Goal: Entertainment & Leisure: Consume media (video, audio)

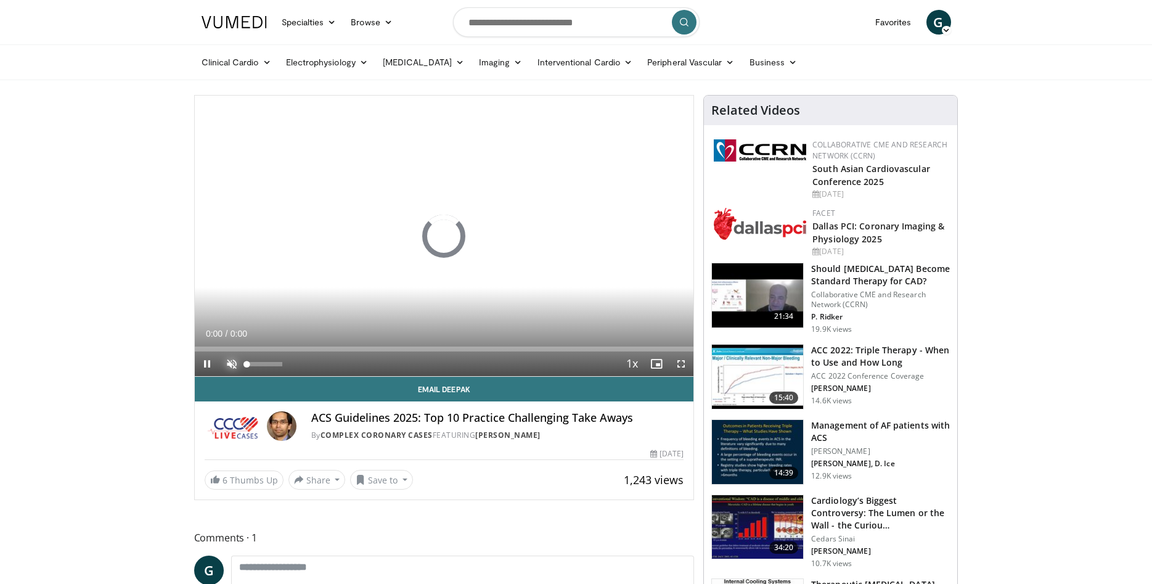
click at [234, 362] on span "Video Player" at bounding box center [231, 363] width 25 height 25
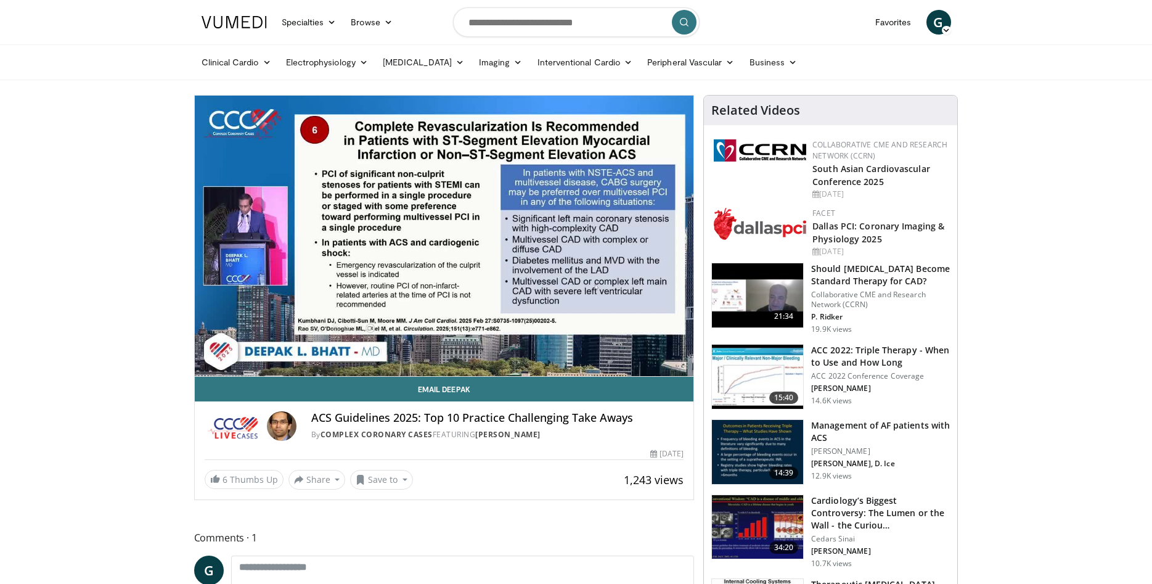
click at [679, 363] on video-js "**********" at bounding box center [444, 236] width 499 height 281
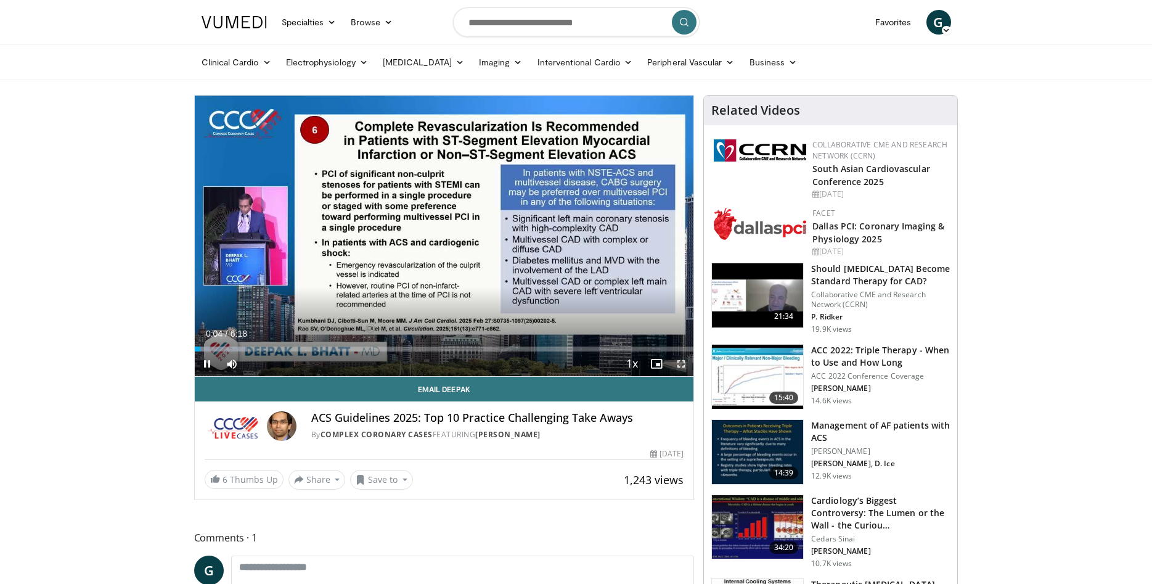
click at [685, 363] on span "Video Player" at bounding box center [681, 363] width 25 height 25
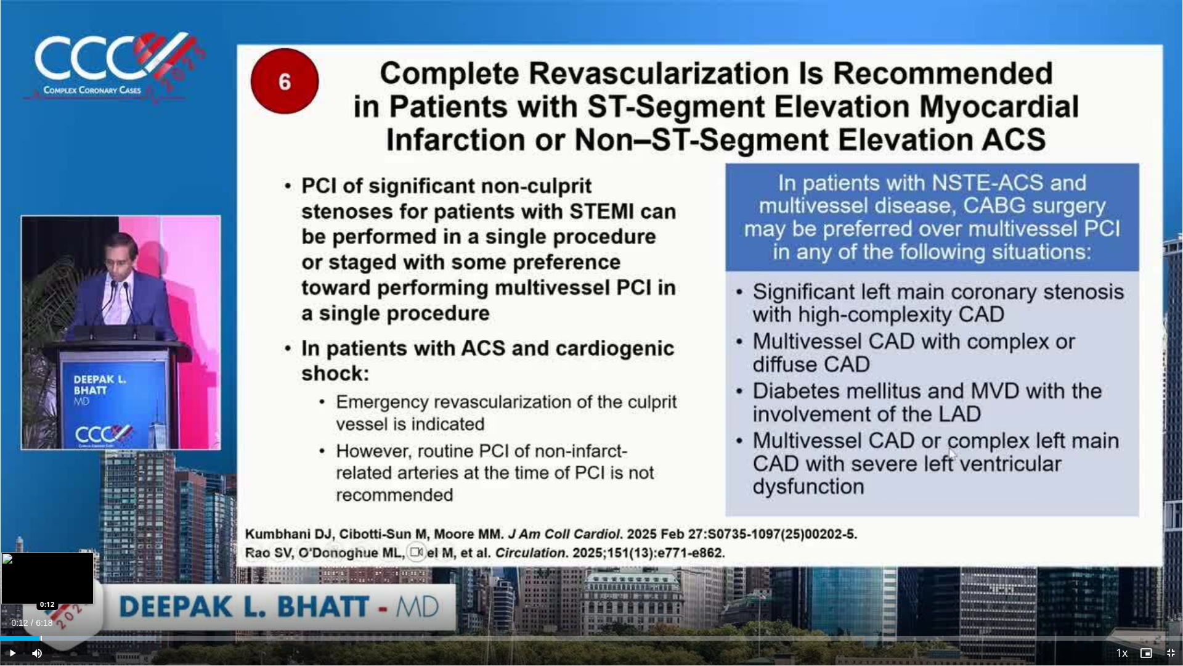
click at [39, 583] on div "Progress Bar" at bounding box center [78, 637] width 156 height 5
click at [62, 583] on div "Loaded : 15.83% 0:13 0:19" at bounding box center [591, 635] width 1183 height 12
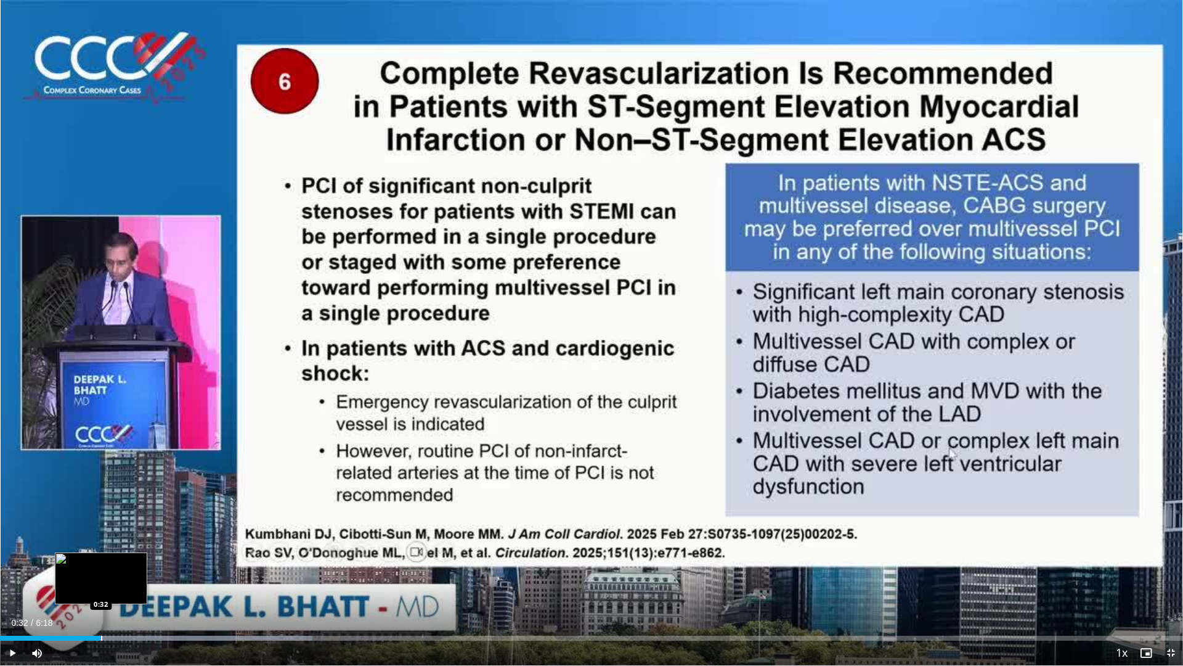
drag, startPoint x: 94, startPoint y: 634, endPoint x: 101, endPoint y: 638, distance: 8.0
click at [101, 583] on div "Loaded : 26.40% 0:32 0:32" at bounding box center [591, 635] width 1183 height 12
click at [135, 583] on div "Loaded : 26.40% 0:42 0:42" at bounding box center [591, 635] width 1183 height 12
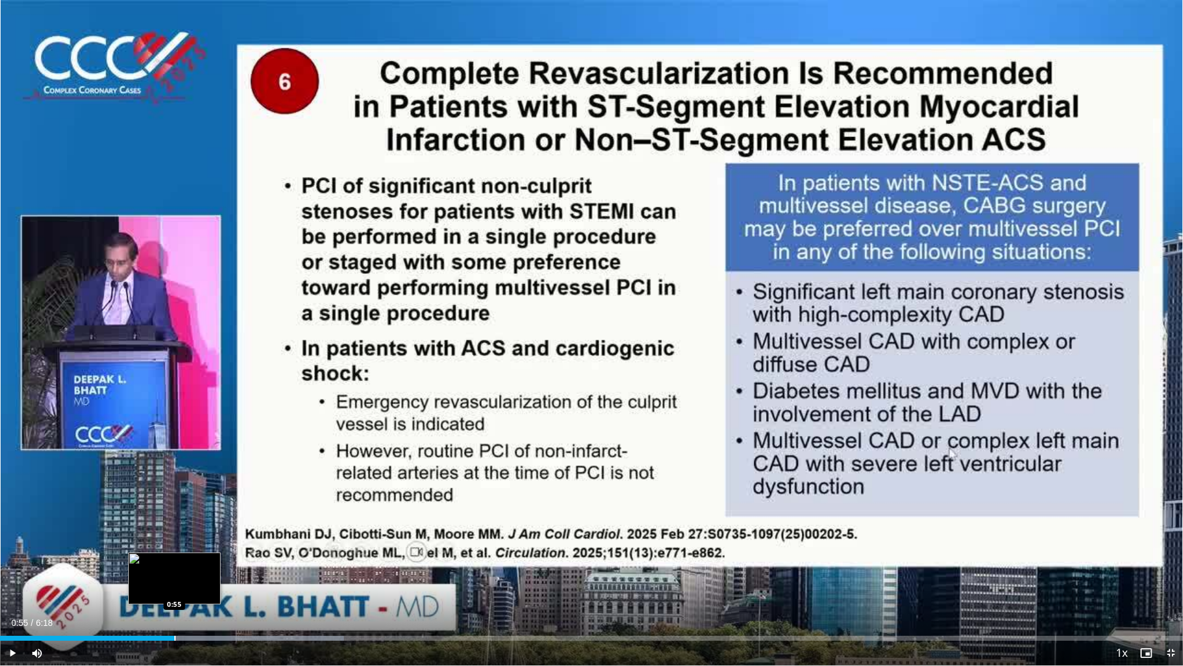
click at [174, 583] on div "Progress Bar" at bounding box center [174, 637] width 1 height 5
click at [206, 583] on div "Progress Bar" at bounding box center [206, 637] width 1 height 5
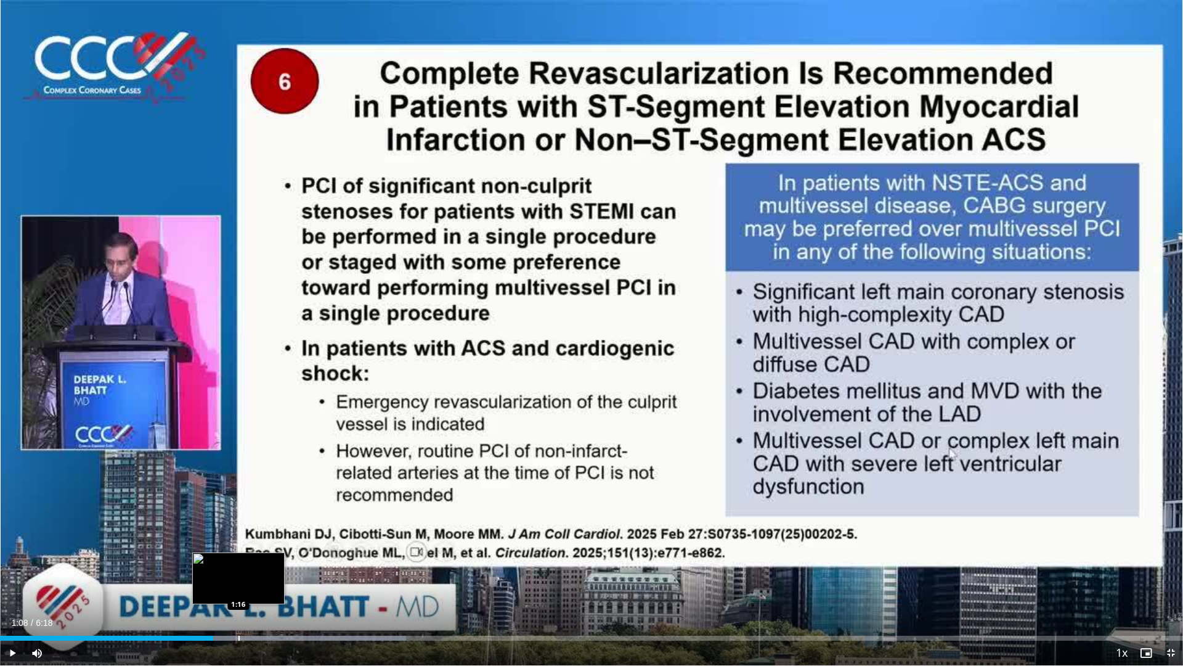
click at [238, 583] on div "Progress Bar" at bounding box center [238, 637] width 1 height 5
click at [273, 583] on div "Progress Bar" at bounding box center [273, 637] width 1 height 5
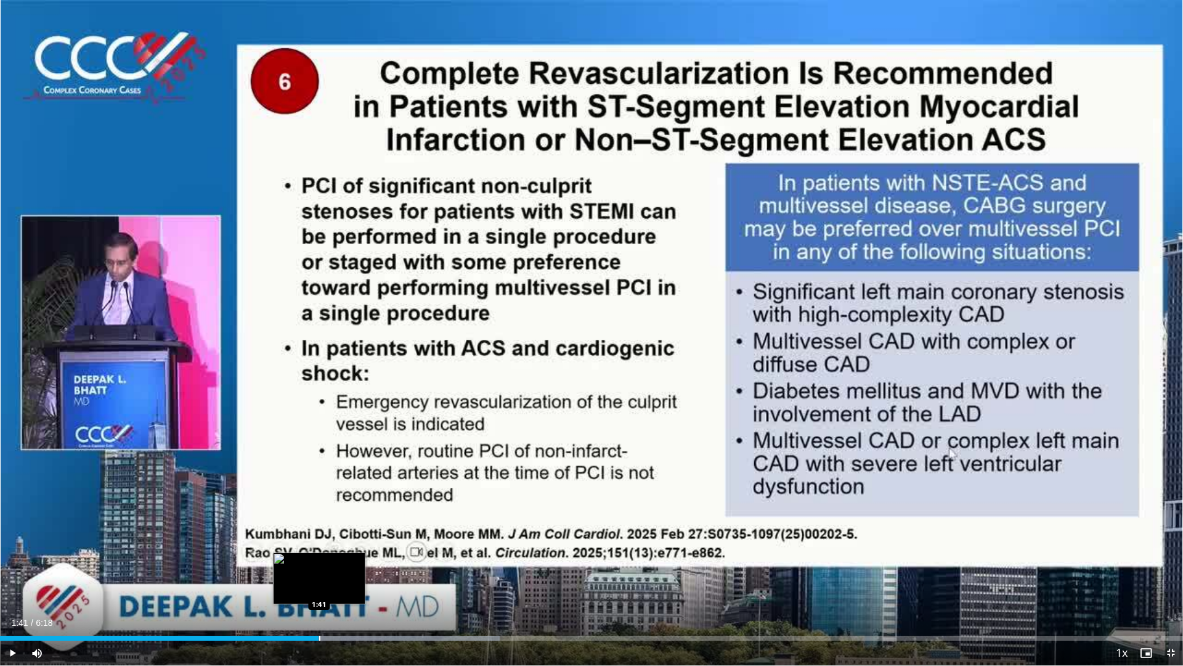
click at [319, 583] on div "Loaded : 42.25% 1:41 1:41" at bounding box center [591, 637] width 1183 height 5
click at [342, 583] on div "Progress Bar" at bounding box center [342, 637] width 1 height 5
click at [369, 583] on div "Loaded : 47.53% 1:53 1:57" at bounding box center [591, 635] width 1183 height 12
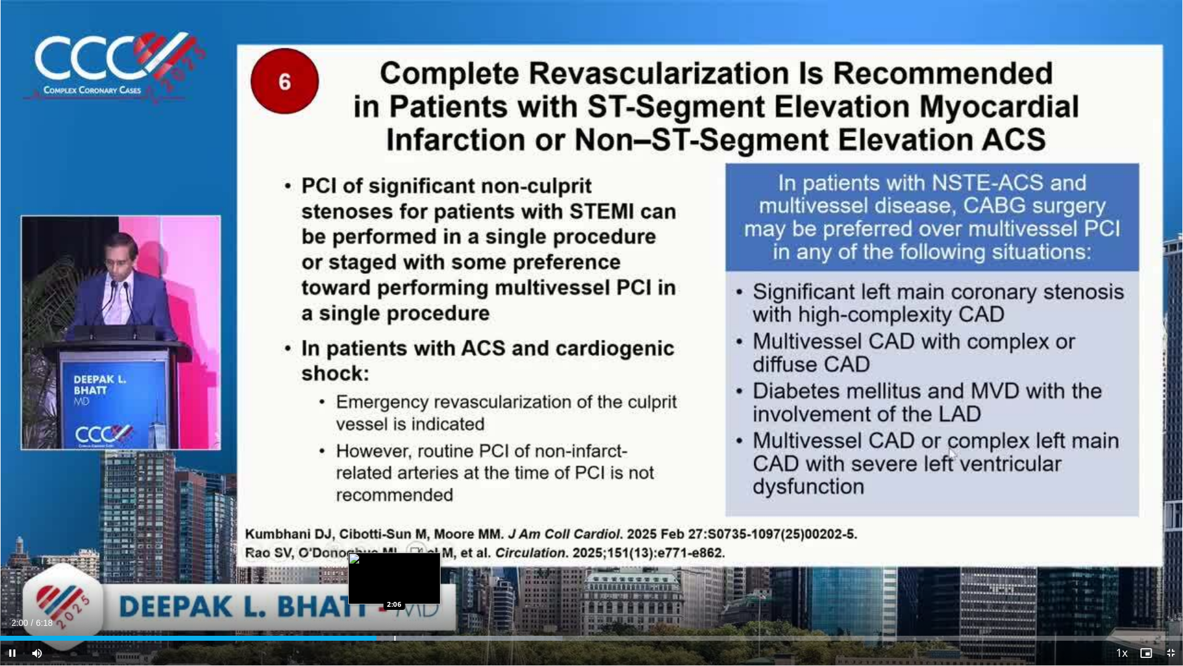
click at [394, 583] on div "Loaded : 47.53% 2:00 2:06" at bounding box center [591, 635] width 1183 height 12
click at [405, 583] on div "Progress Bar" at bounding box center [405, 637] width 1 height 5
click at [414, 583] on div "Loaded : 50.17% 2:12 2:12" at bounding box center [591, 635] width 1183 height 12
click at [433, 583] on div "Progress Bar" at bounding box center [433, 637] width 1 height 5
click at [0, 0] on div "Progress Bar" at bounding box center [0, 0] width 0 height 0
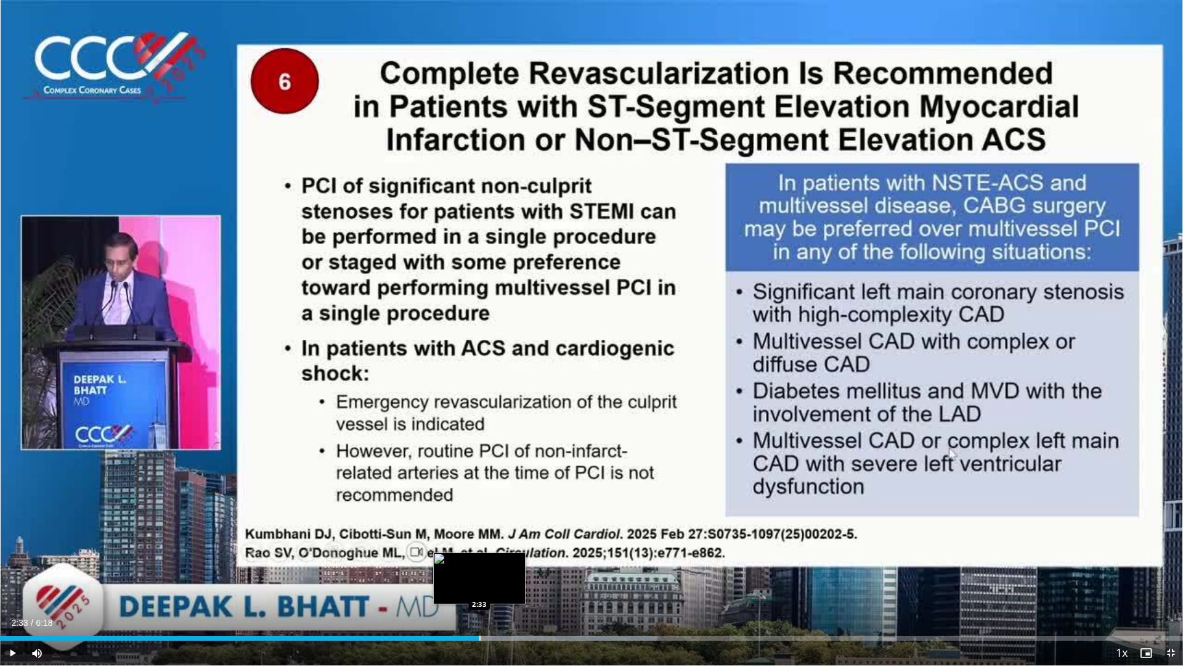
click at [479, 583] on div "Progress Bar" at bounding box center [479, 637] width 1 height 5
click at [9, 583] on span "Video Player" at bounding box center [12, 652] width 25 height 25
click at [519, 583] on div "Progress Bar" at bounding box center [519, 637] width 1 height 5
click at [531, 583] on div "Progress Bar" at bounding box center [531, 637] width 1 height 5
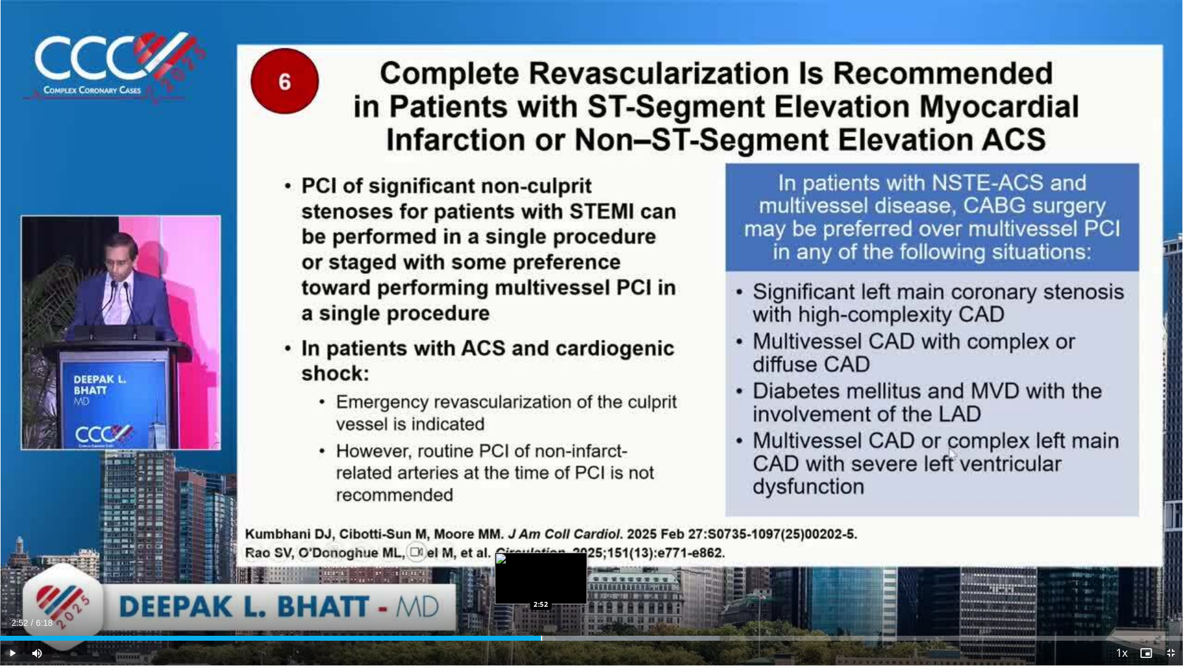
click at [541, 583] on div "Progress Bar" at bounding box center [541, 637] width 1 height 5
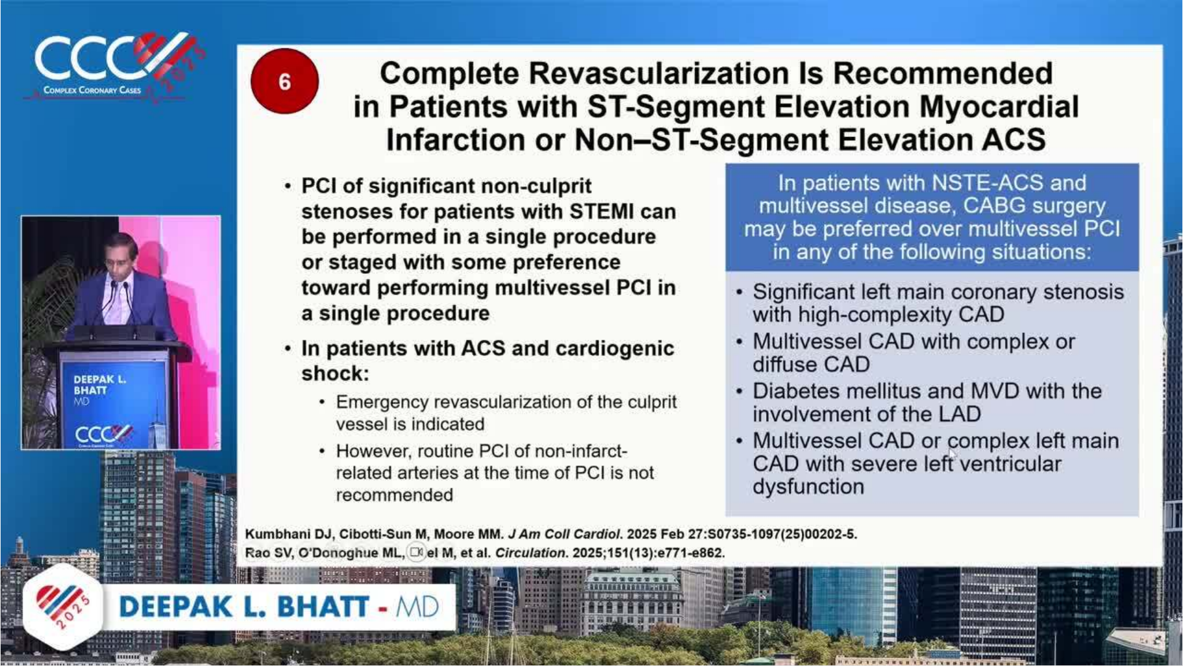
click at [630, 583] on video-js "**********" at bounding box center [591, 333] width 1183 height 666
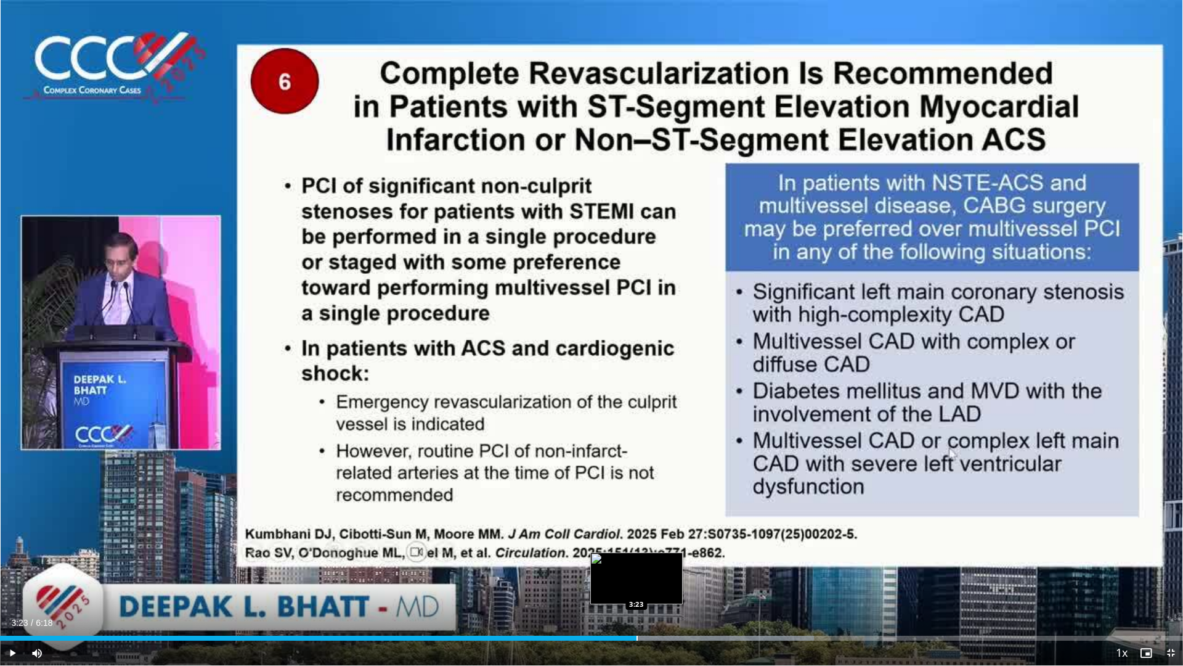
click at [637, 583] on div "Loaded : 68.78% 3:23 3:23" at bounding box center [591, 635] width 1183 height 12
click at [656, 583] on div "Loaded : 71.30% 3:29 3:29" at bounding box center [591, 635] width 1183 height 12
click at [670, 583] on div "Progress Bar" at bounding box center [670, 637] width 1 height 5
click at [687, 583] on div "Loaded : 73.94% 3:39 3:39" at bounding box center [591, 635] width 1183 height 12
click at [6, 583] on span "Video Player" at bounding box center [12, 652] width 25 height 25
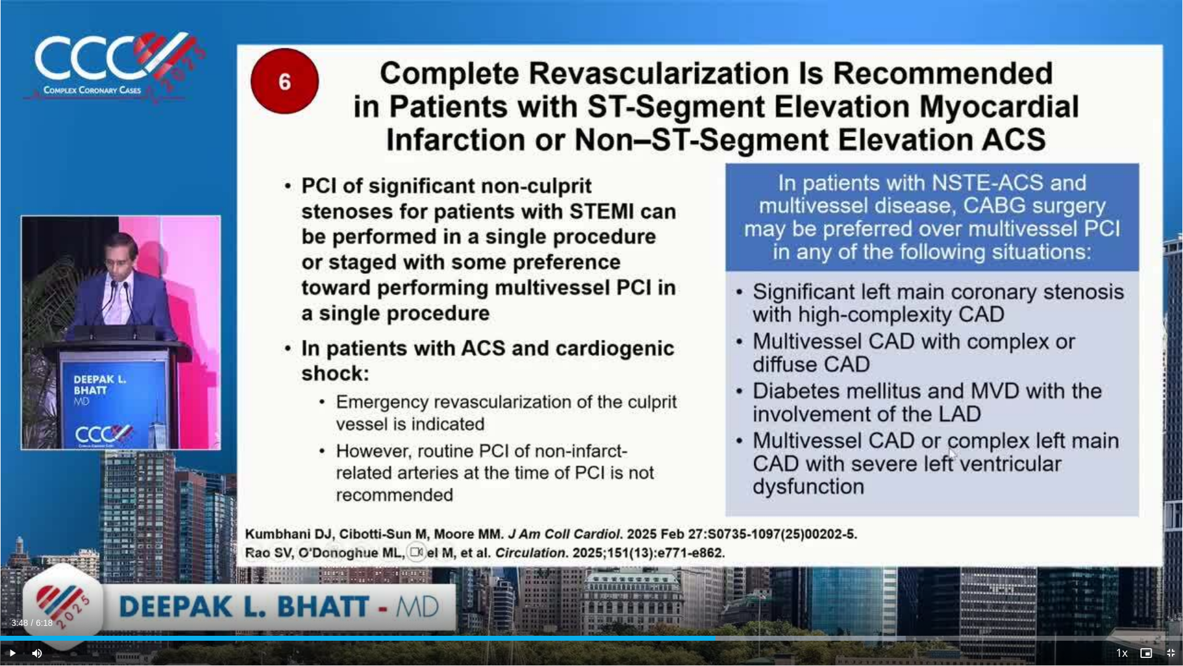
click at [1151, 583] on span "Video Player" at bounding box center [1171, 652] width 25 height 25
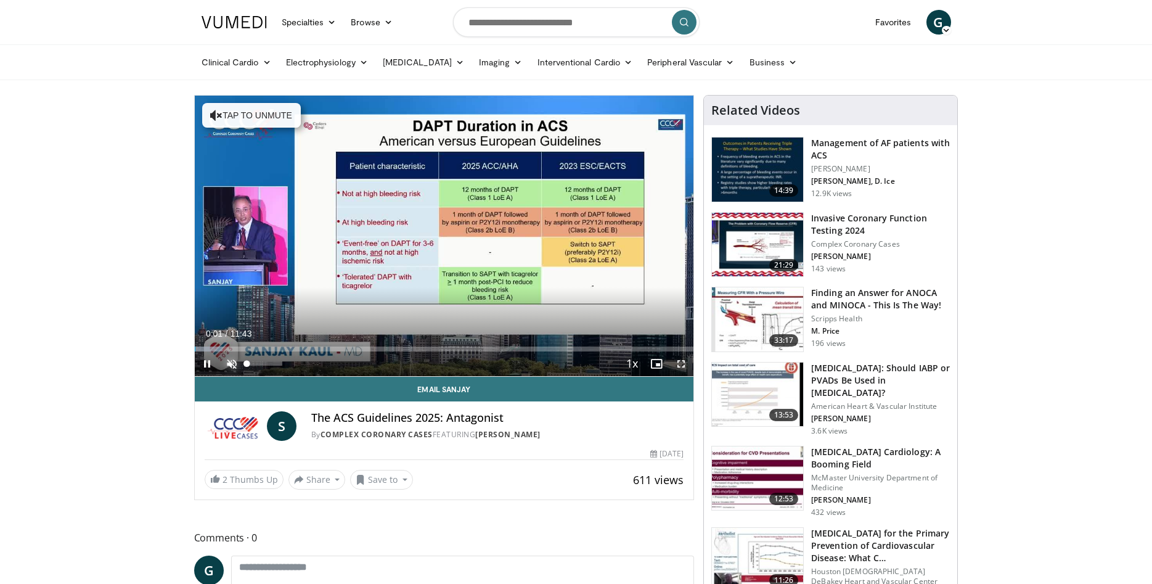
click at [225, 361] on span "Video Player" at bounding box center [231, 363] width 25 height 25
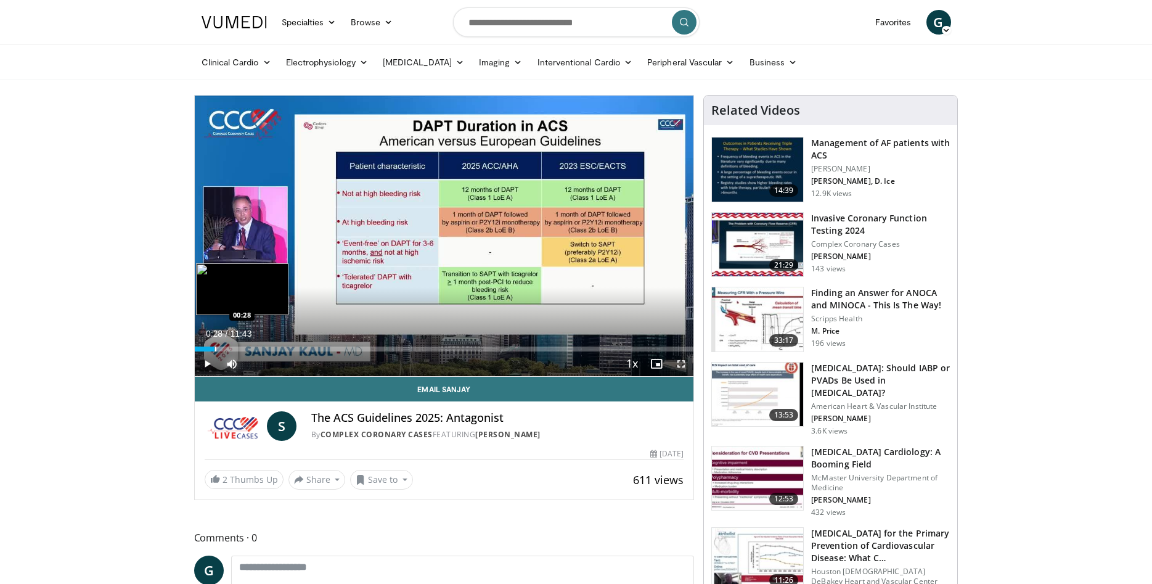
click at [214, 350] on div "Loaded : 5.67% 00:28 00:28" at bounding box center [444, 348] width 499 height 5
click at [248, 346] on div "Loaded : 0.00% 00:29 01:16" at bounding box center [444, 346] width 499 height 12
click at [274, 347] on video-js "**********" at bounding box center [444, 236] width 499 height 281
click at [282, 347] on div "Loaded : 21.27% 02:03 02:04" at bounding box center [444, 348] width 499 height 5
click at [681, 364] on span "Video Player" at bounding box center [681, 363] width 25 height 25
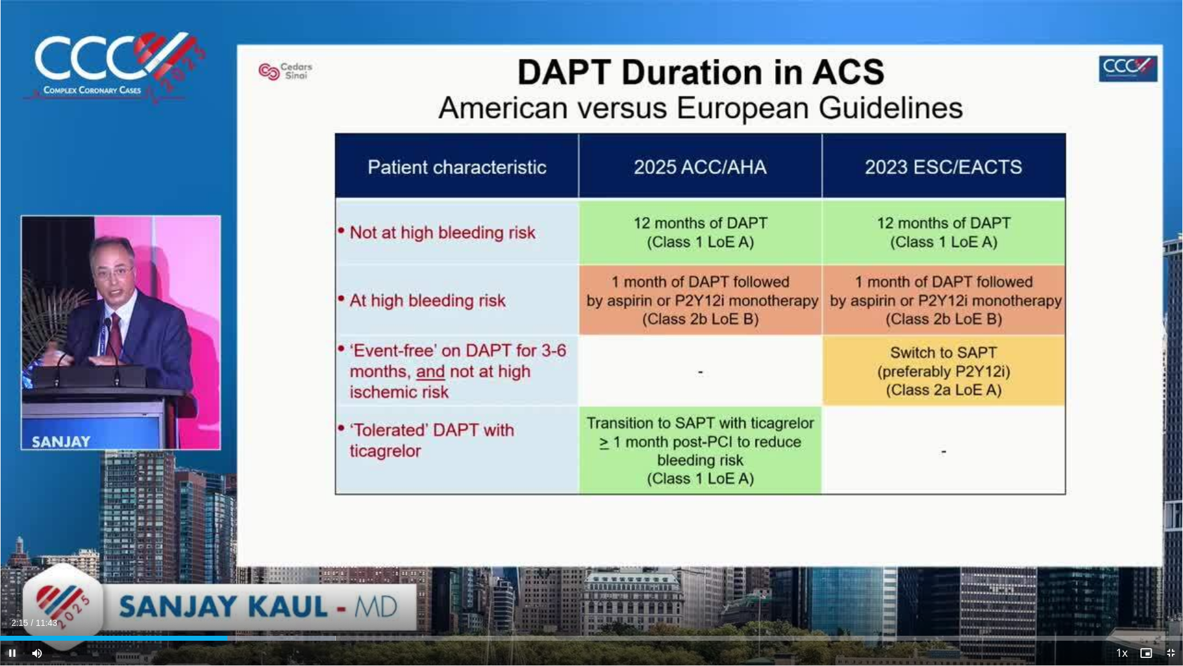
click at [15, 583] on span "Video Player" at bounding box center [12, 652] width 25 height 25
click at [241, 583] on div "Loaded : 28.36% 02:23 02:23" at bounding box center [591, 635] width 1183 height 12
click at [263, 583] on div "Loaded : 29.78% 02:23 02:35" at bounding box center [591, 637] width 1183 height 5
click at [282, 583] on div "Progress Bar" at bounding box center [292, 637] width 154 height 5
click at [298, 583] on div "Progress Bar" at bounding box center [298, 637] width 1 height 5
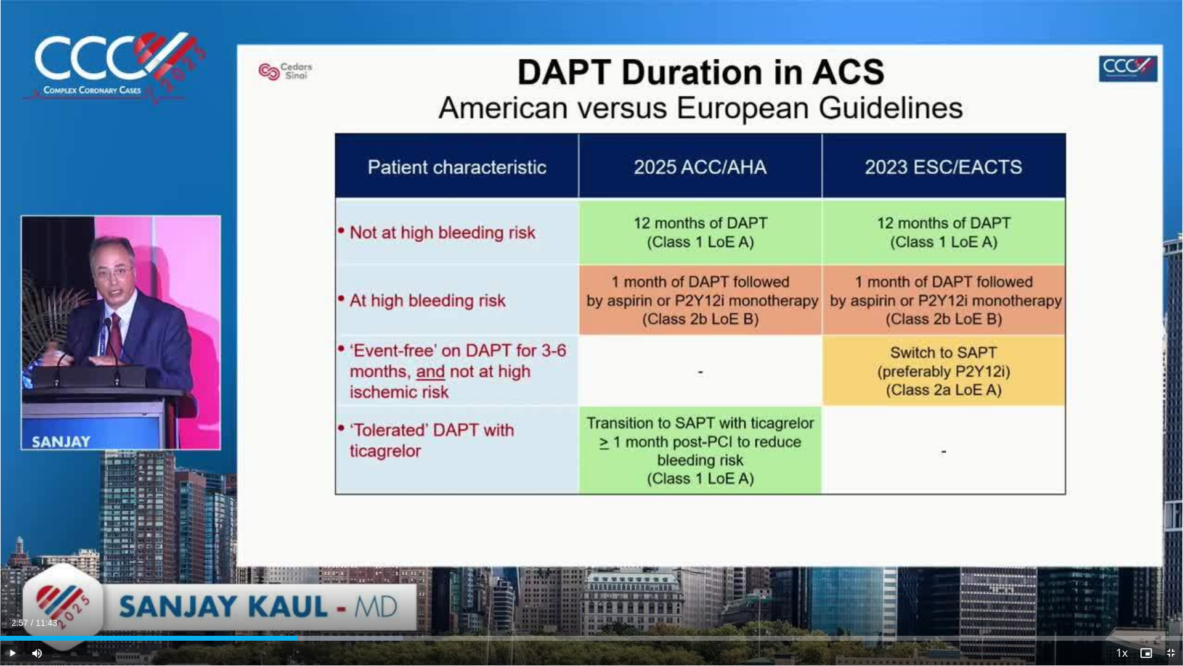
click at [12, 583] on span "Video Player" at bounding box center [12, 652] width 25 height 25
click at [318, 583] on div "Progress Bar" at bounding box center [326, 637] width 154 height 5
click at [336, 583] on div "Progress Bar" at bounding box center [336, 637] width 1 height 5
click at [348, 583] on div "Progress Bar" at bounding box center [348, 637] width 1 height 5
click at [373, 583] on div "Progress Bar" at bounding box center [373, 637] width 1 height 5
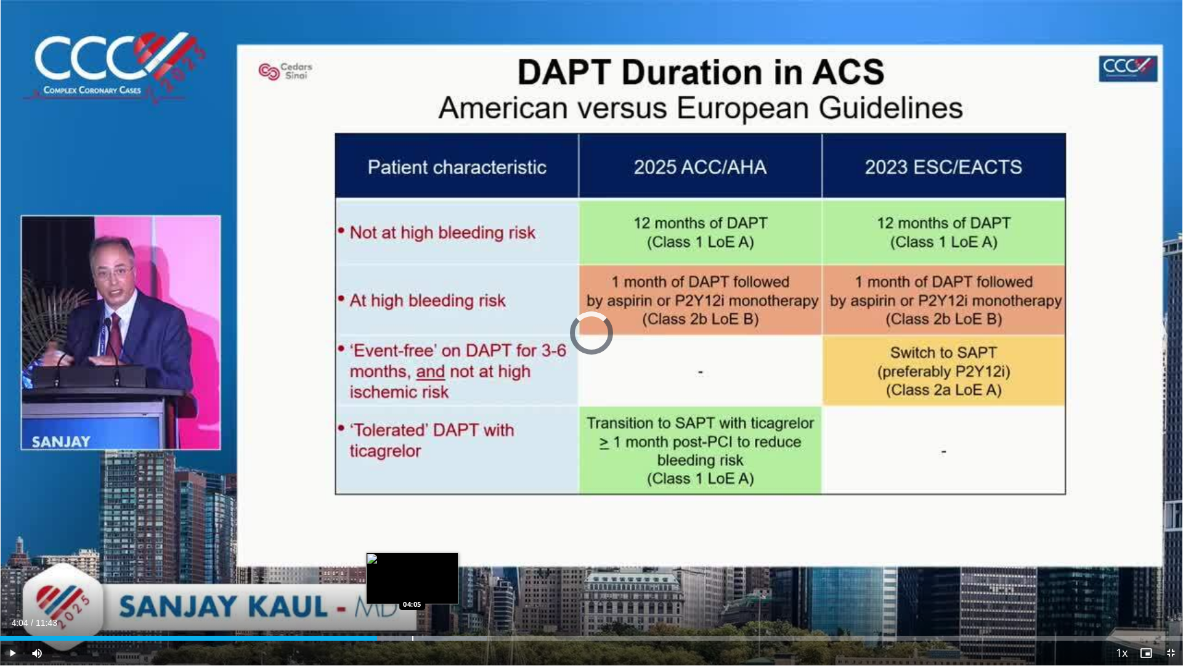
click at [412, 583] on div "Progress Bar" at bounding box center [406, 637] width 160 height 5
click at [446, 583] on video-js "**********" at bounding box center [591, 333] width 1183 height 666
click at [440, 583] on div "Loaded : 43.97% 04:21 04:21" at bounding box center [591, 635] width 1183 height 12
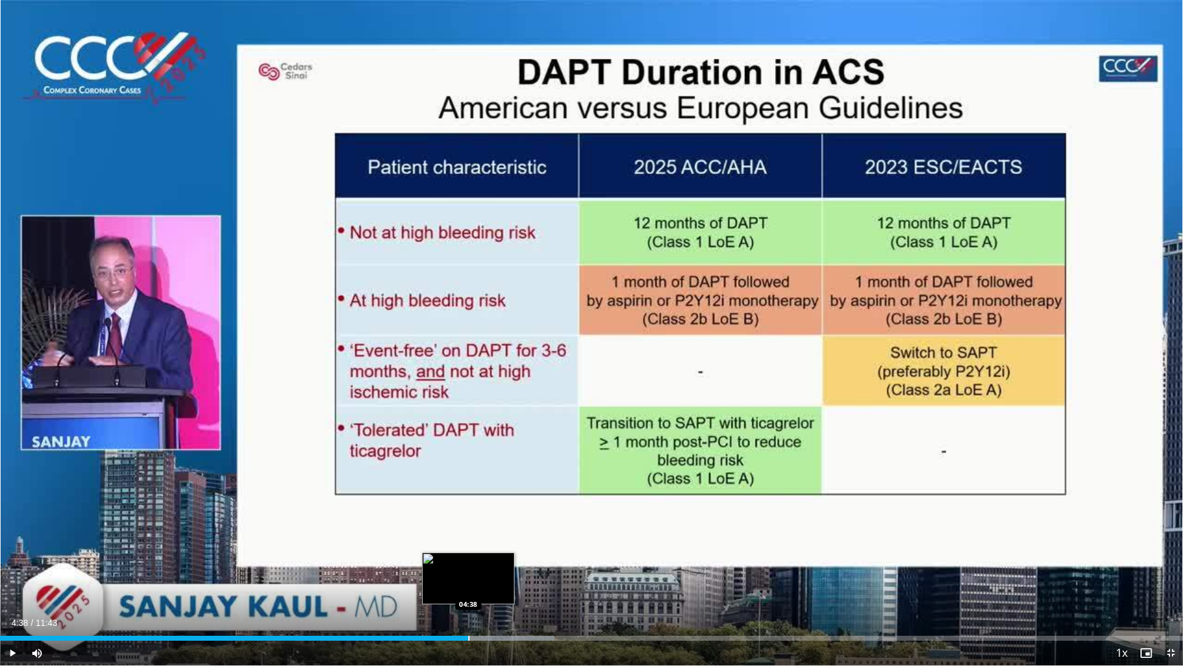
click at [468, 583] on div "Progress Bar" at bounding box center [468, 637] width 1 height 5
click at [495, 583] on div "Progress Bar" at bounding box center [495, 637] width 1 height 5
click at [529, 583] on div "Progress Bar" at bounding box center [525, 637] width 157 height 5
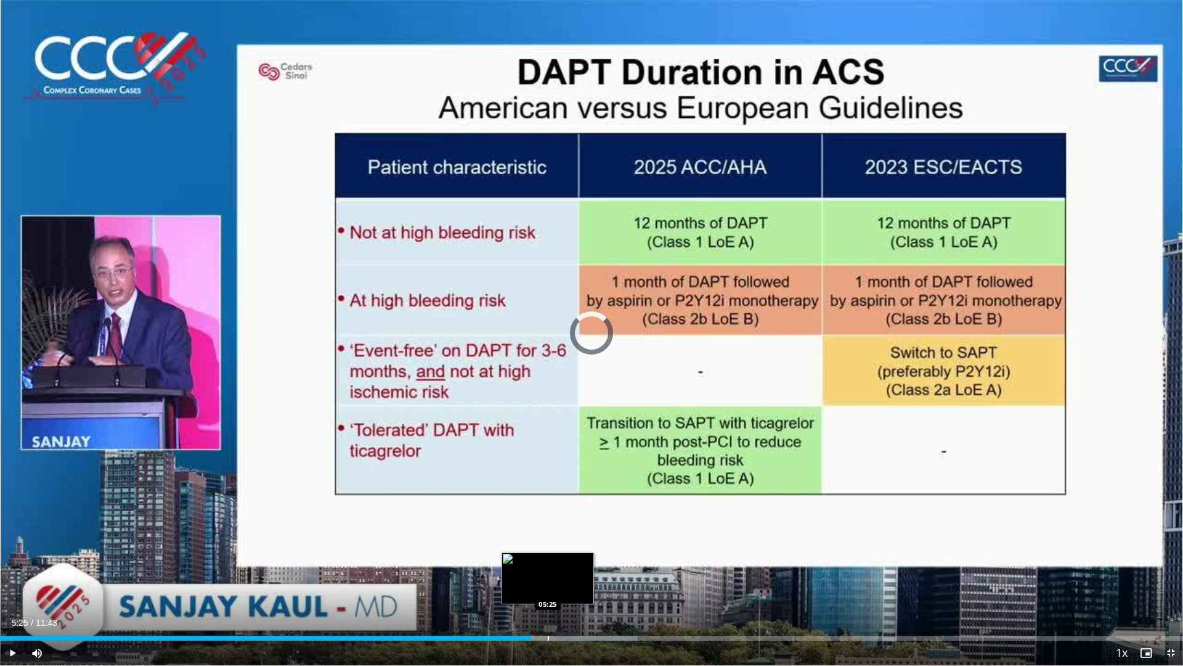
click at [548, 583] on div "Progress Bar" at bounding box center [548, 637] width 1 height 5
click at [571, 583] on div "Progress Bar" at bounding box center [571, 637] width 1 height 5
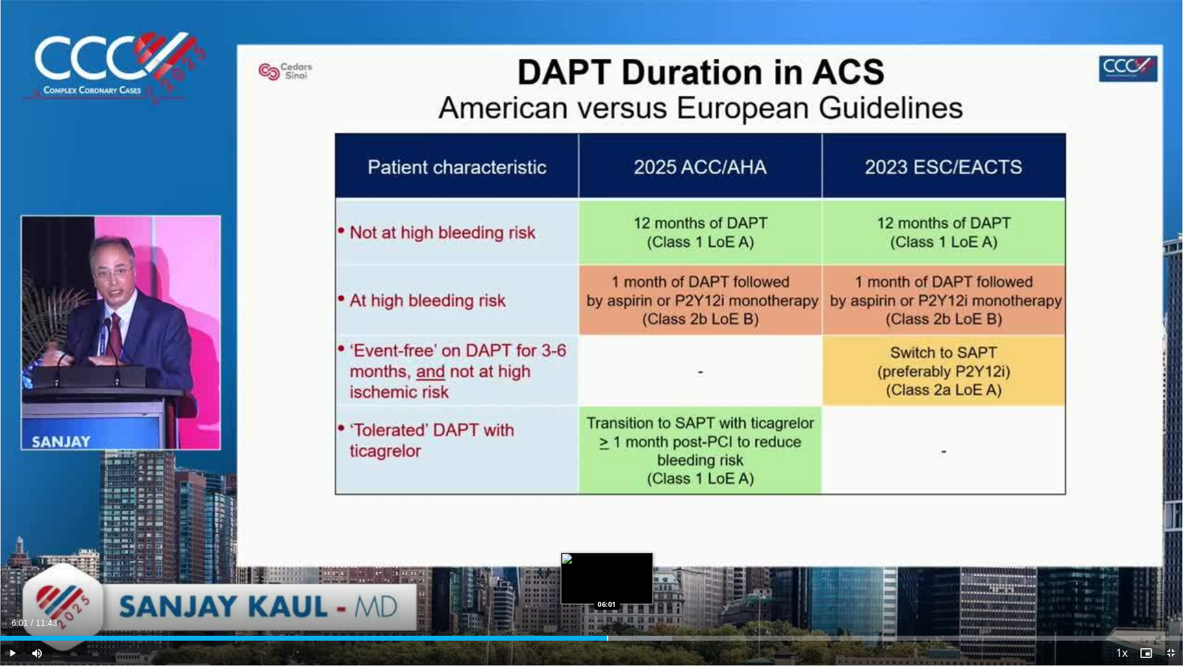
click at [607, 583] on div "Progress Bar" at bounding box center [607, 637] width 1 height 5
click at [638, 583] on div "Progress Bar" at bounding box center [638, 637] width 1 height 5
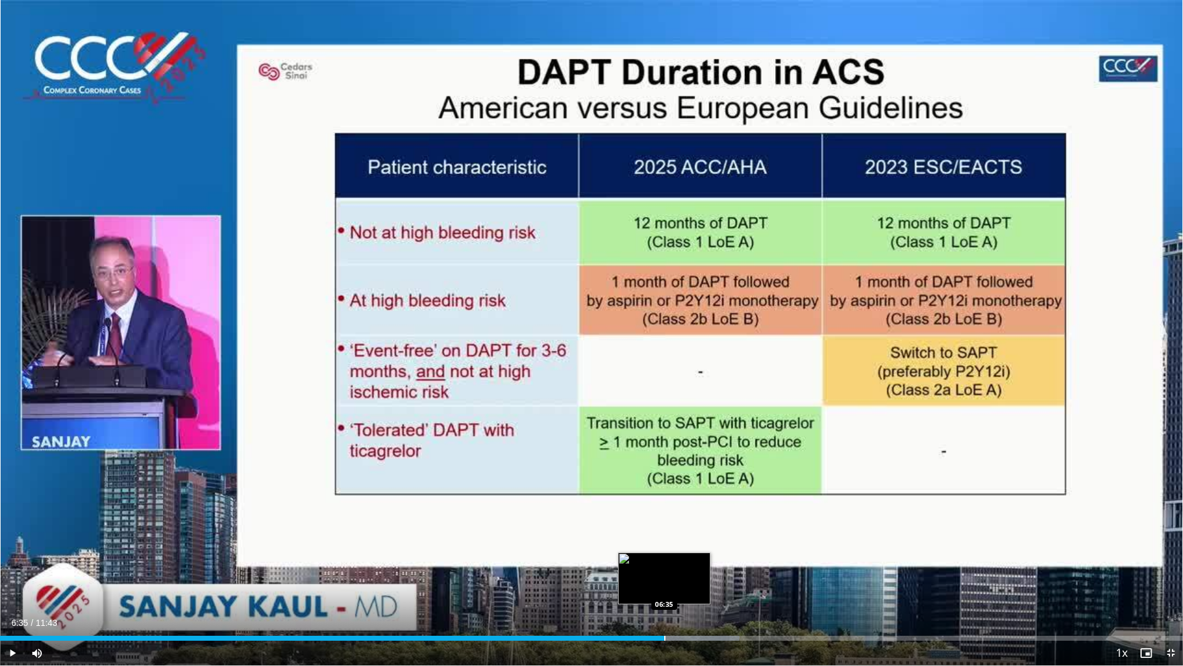
click at [664, 583] on div "Progress Bar" at bounding box center [664, 637] width 1 height 5
click at [698, 583] on video-js "**********" at bounding box center [591, 333] width 1183 height 666
click at [696, 583] on div "Loaded : 65.36% 06:53 06:54" at bounding box center [591, 635] width 1183 height 12
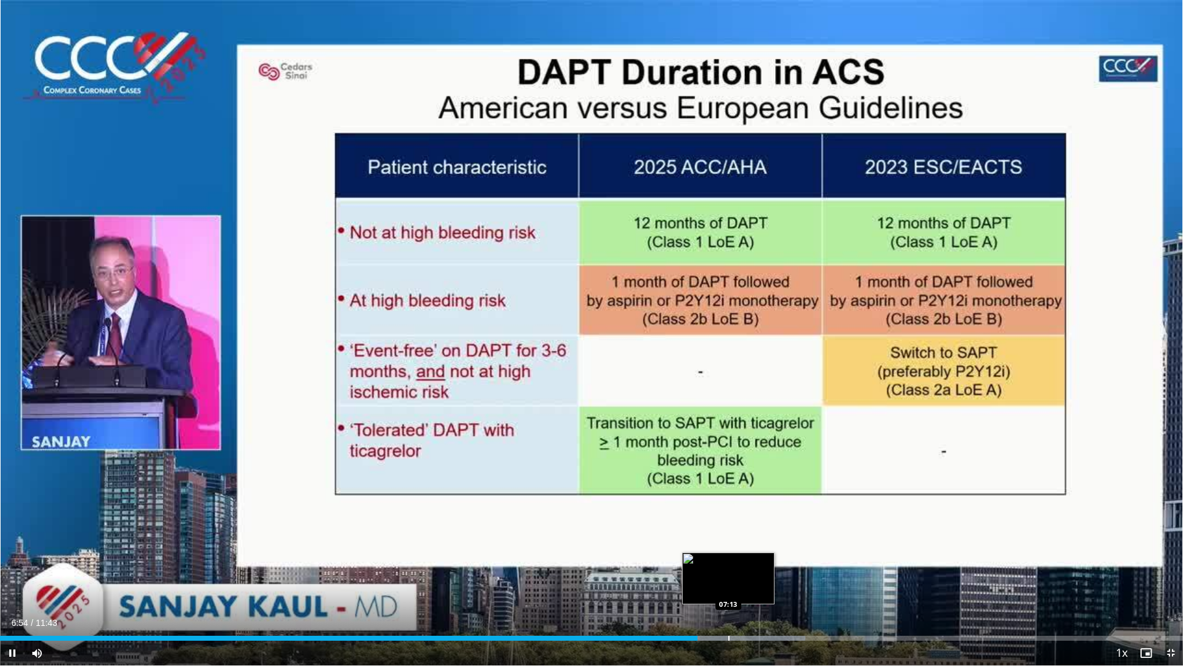
click at [729, 583] on div "Loaded : 68.09% 06:54 07:13" at bounding box center [591, 635] width 1183 height 12
click at [757, 583] on div "Progress Bar" at bounding box center [757, 637] width 1 height 5
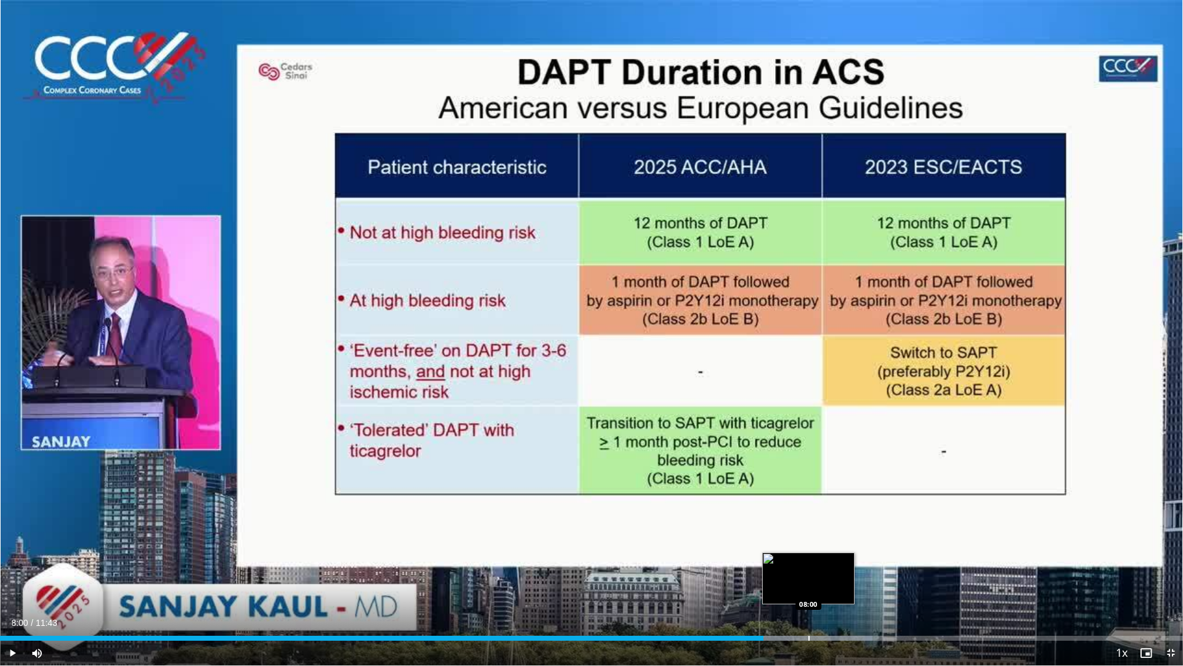
click at [809, 583] on div "Progress Bar" at bounding box center [809, 637] width 1 height 5
click at [846, 583] on div "Progress Bar" at bounding box center [846, 637] width 1 height 5
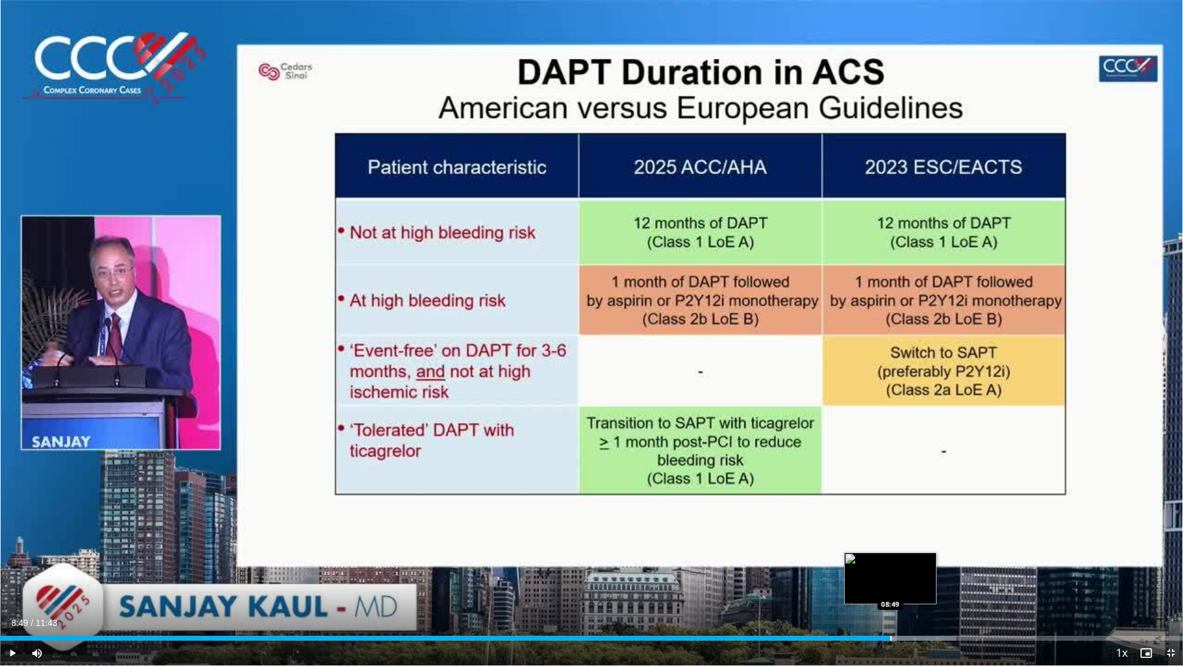
click at [890, 583] on div "Progress Bar" at bounding box center [890, 637] width 1 height 5
click at [914, 583] on div "Progress Bar" at bounding box center [914, 637] width 1 height 5
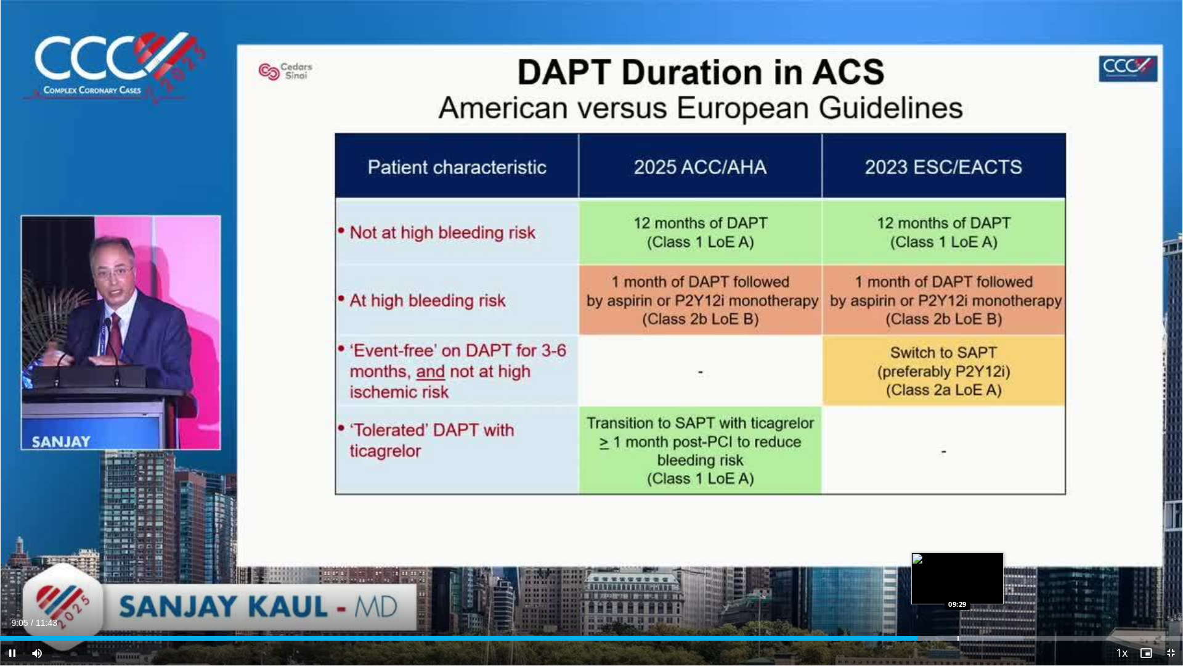
click at [957, 583] on div "Loaded : 86.53% 09:05 09:29" at bounding box center [591, 637] width 1183 height 5
click at [1000, 583] on div "Loaded : 89.37% 09:54 09:54" at bounding box center [591, 635] width 1183 height 12
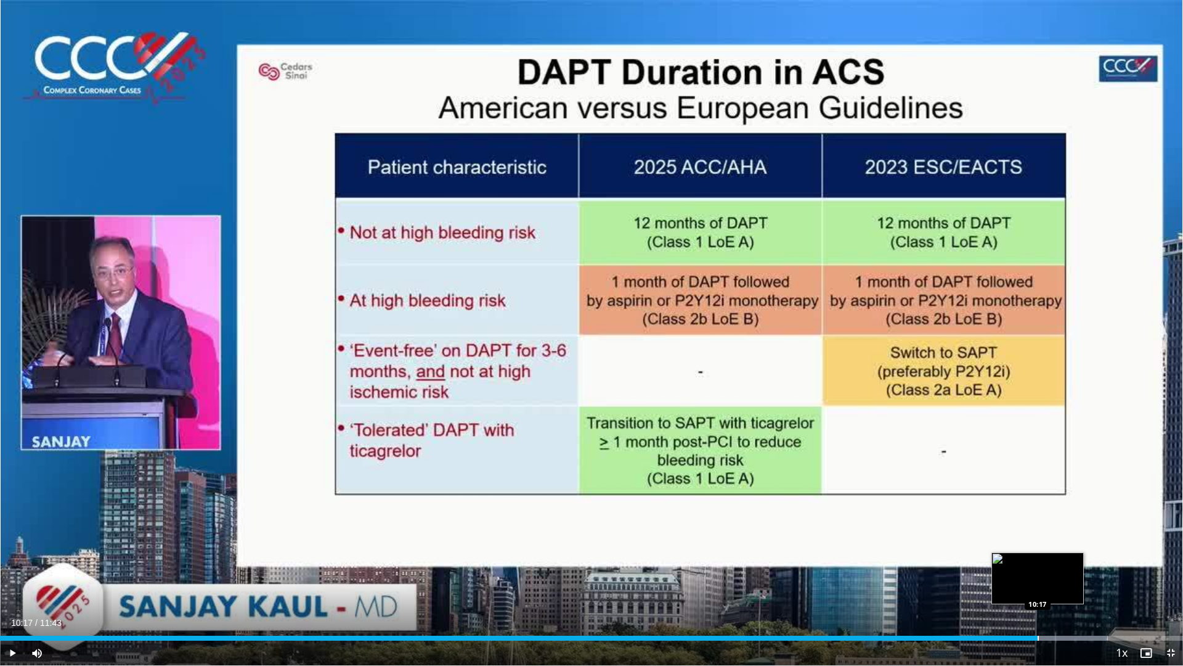
click at [1038, 583] on div "Loaded : 93.62% 09:56 10:17" at bounding box center [591, 635] width 1183 height 12
click at [1083, 583] on div "Progress Bar" at bounding box center [1082, 637] width 1 height 5
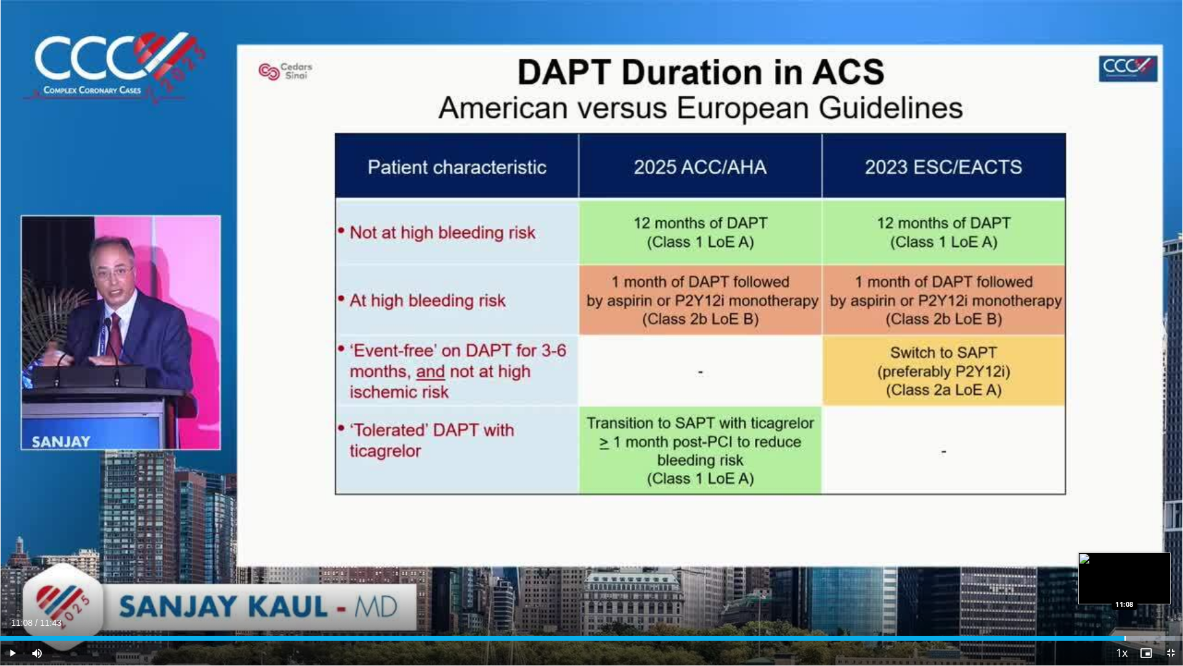
click at [1125, 583] on div "Loaded : 99.30% 11:08 11:08" at bounding box center [591, 635] width 1183 height 12
click at [17, 583] on span "Video Player" at bounding box center [12, 652] width 25 height 25
click at [1151, 583] on span "Video Player" at bounding box center [1171, 652] width 25 height 25
